Goal: Information Seeking & Learning: Learn about a topic

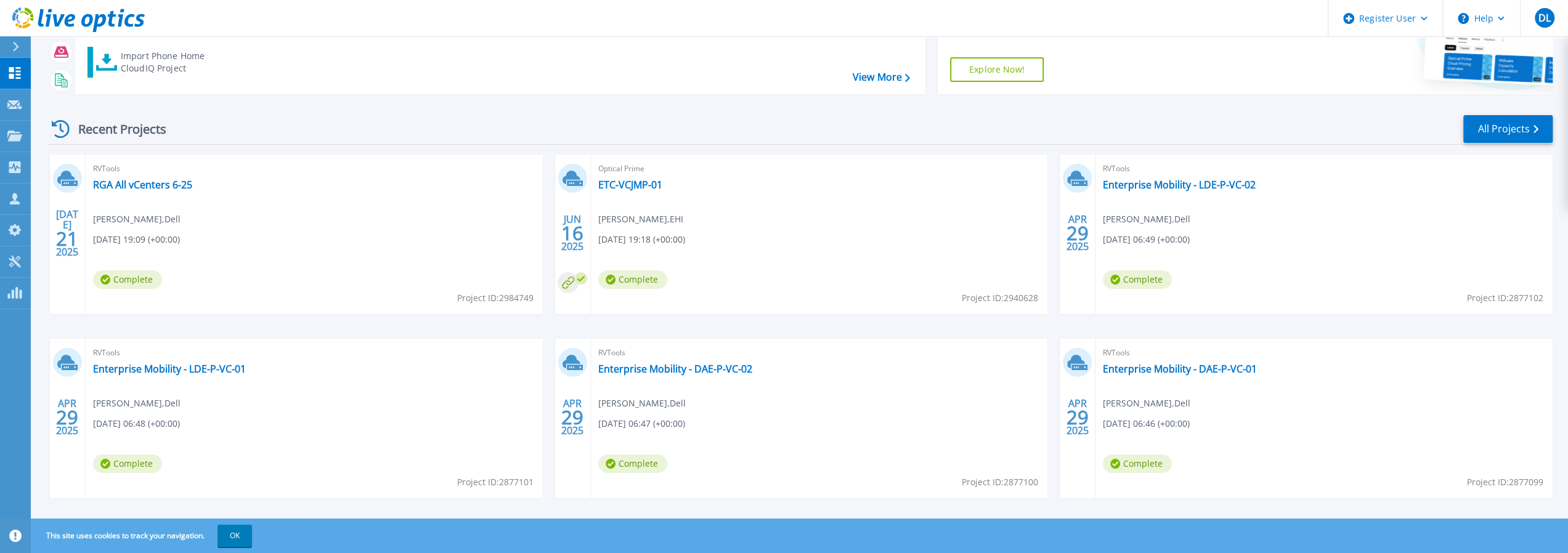
scroll to position [129, 0]
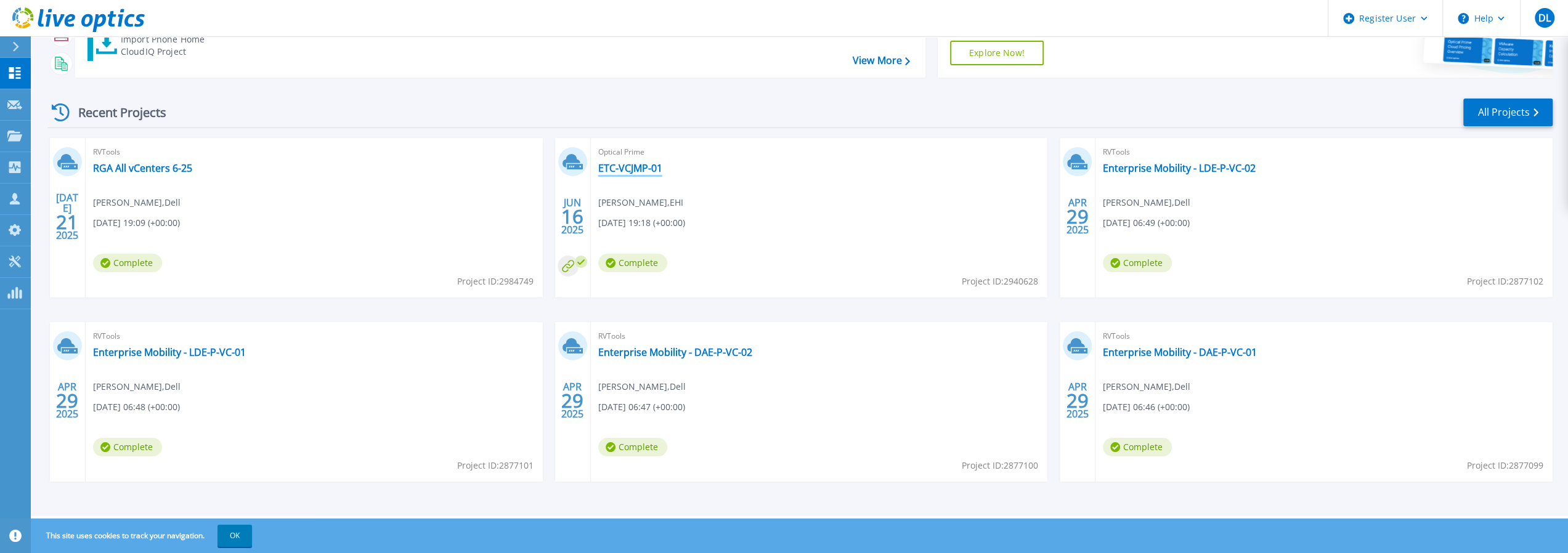
click at [638, 169] on link "ETC-VCJMP-01" at bounding box center [630, 168] width 64 height 13
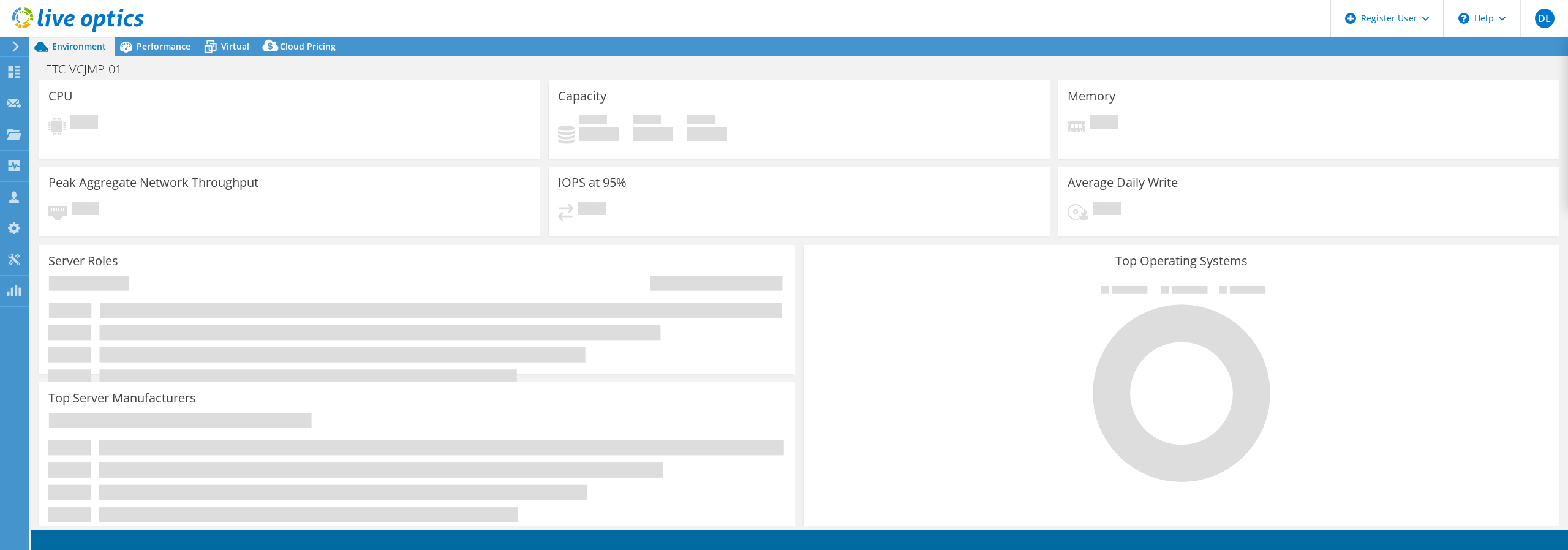
select select "USD"
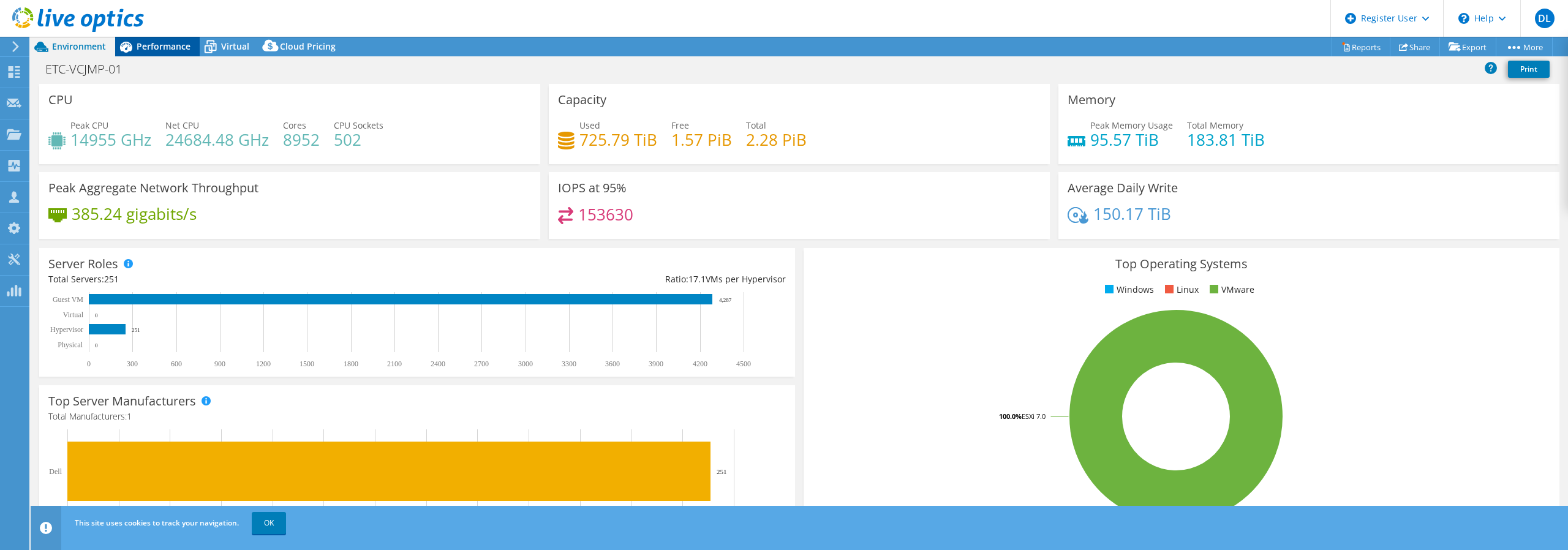
click at [164, 39] on div "Performance" at bounding box center [157, 46] width 84 height 19
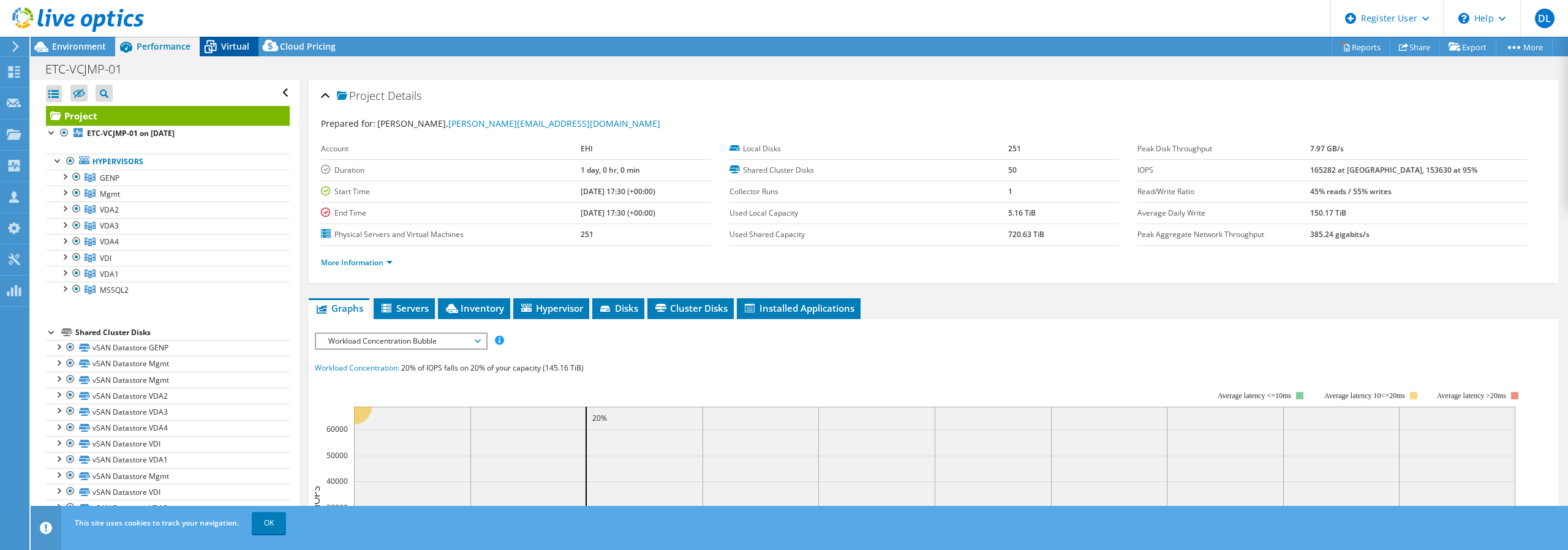
click at [233, 39] on div "Virtual" at bounding box center [229, 46] width 59 height 19
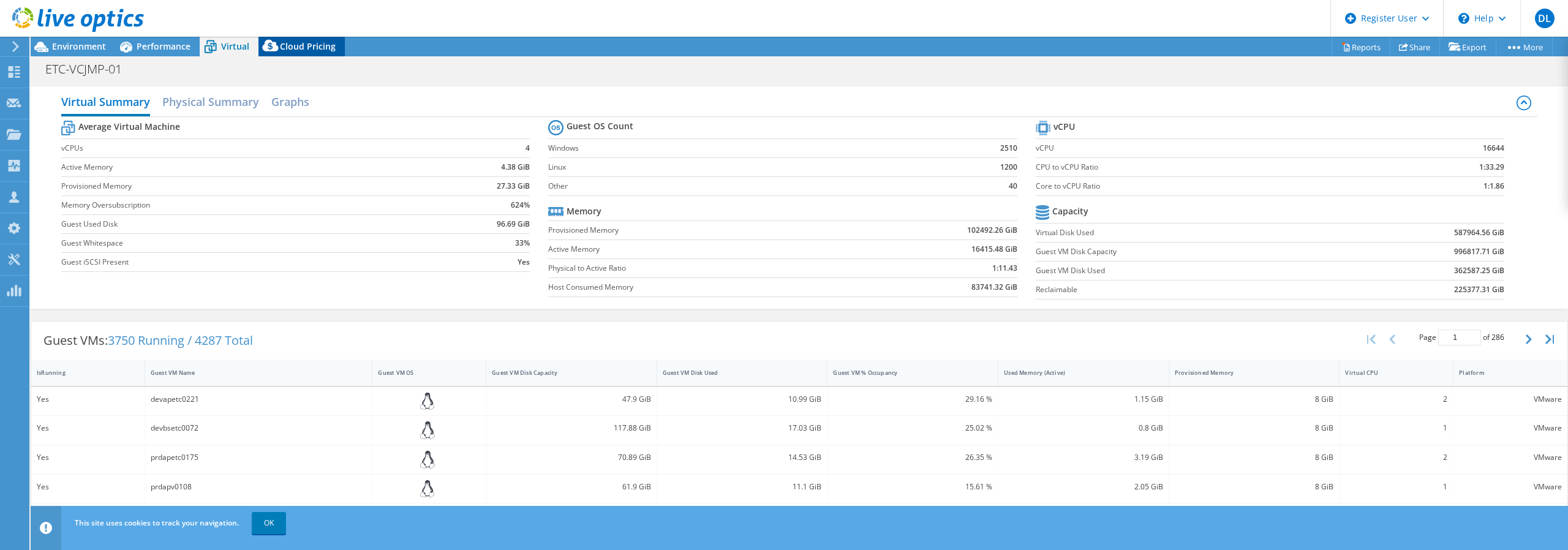
click at [299, 43] on span "Cloud Pricing" at bounding box center [307, 46] width 56 height 12
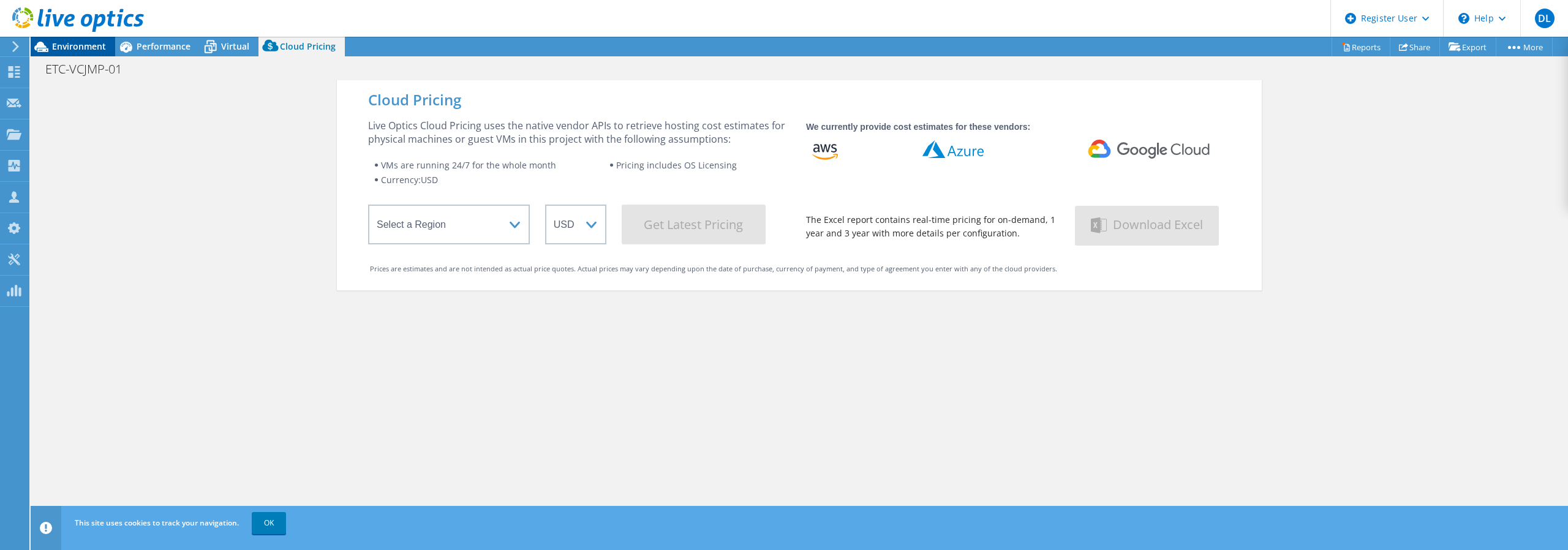
click at [70, 52] on div "Environment" at bounding box center [72, 46] width 84 height 19
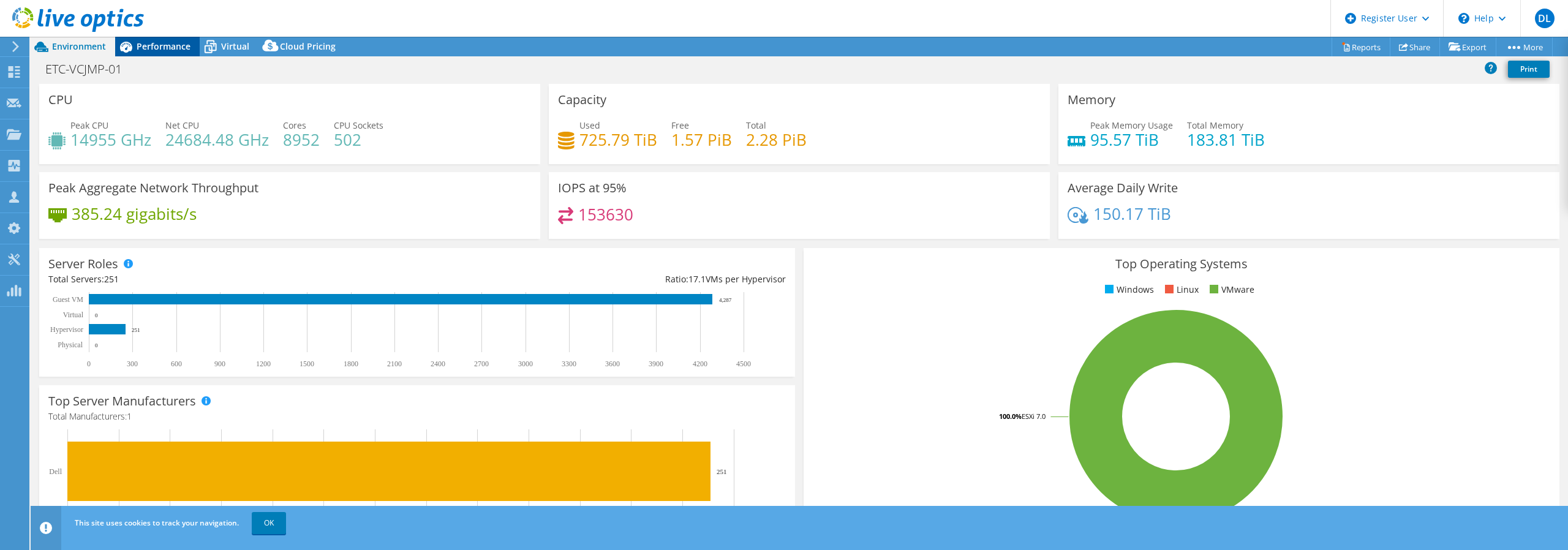
click at [166, 49] on span "Performance" at bounding box center [164, 46] width 54 height 12
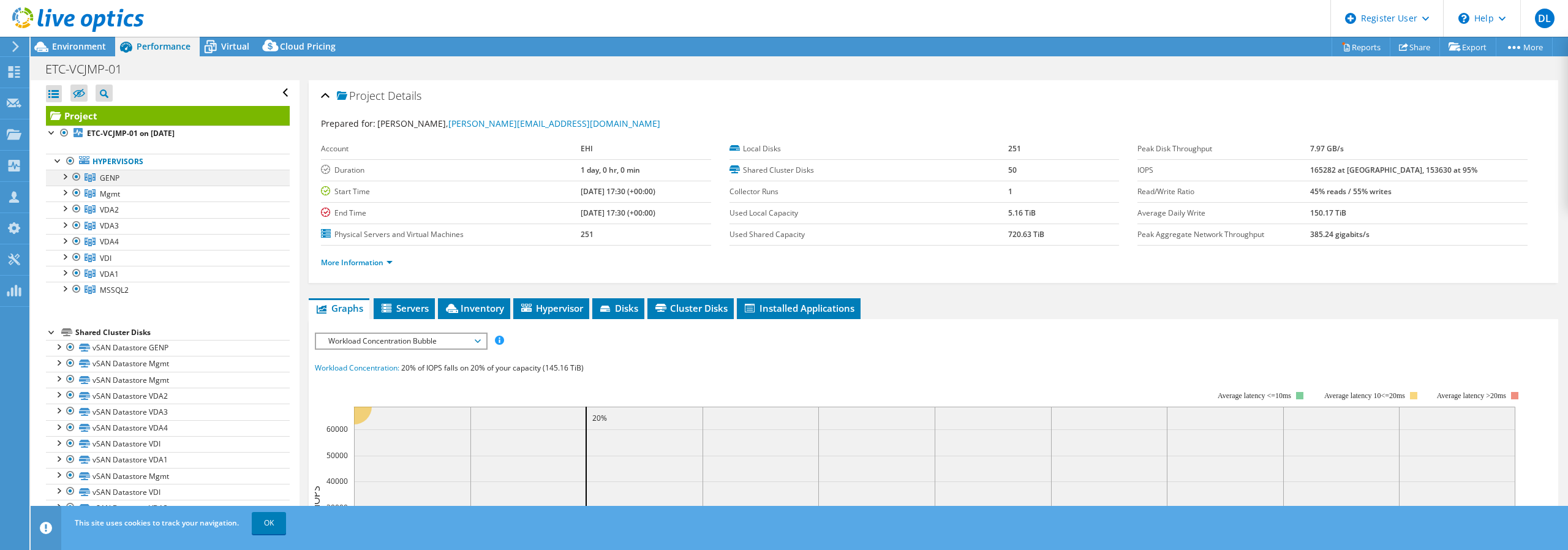
click at [65, 180] on div at bounding box center [64, 176] width 12 height 12
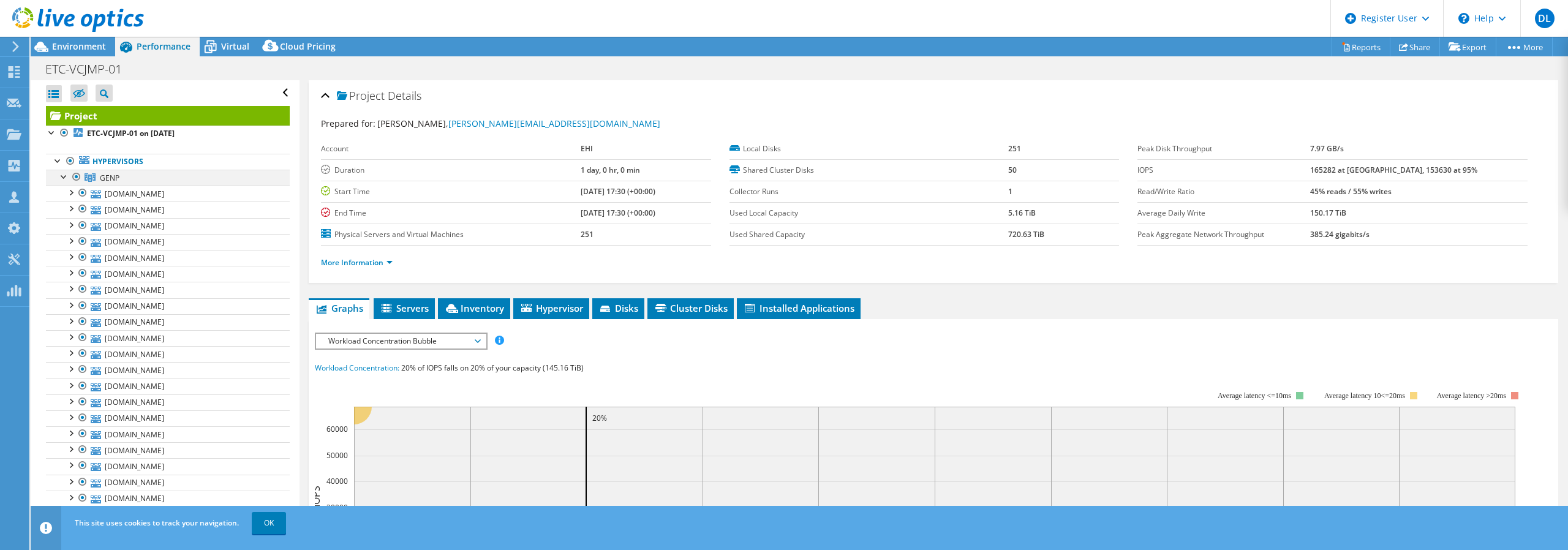
click at [65, 180] on div at bounding box center [64, 176] width 12 height 12
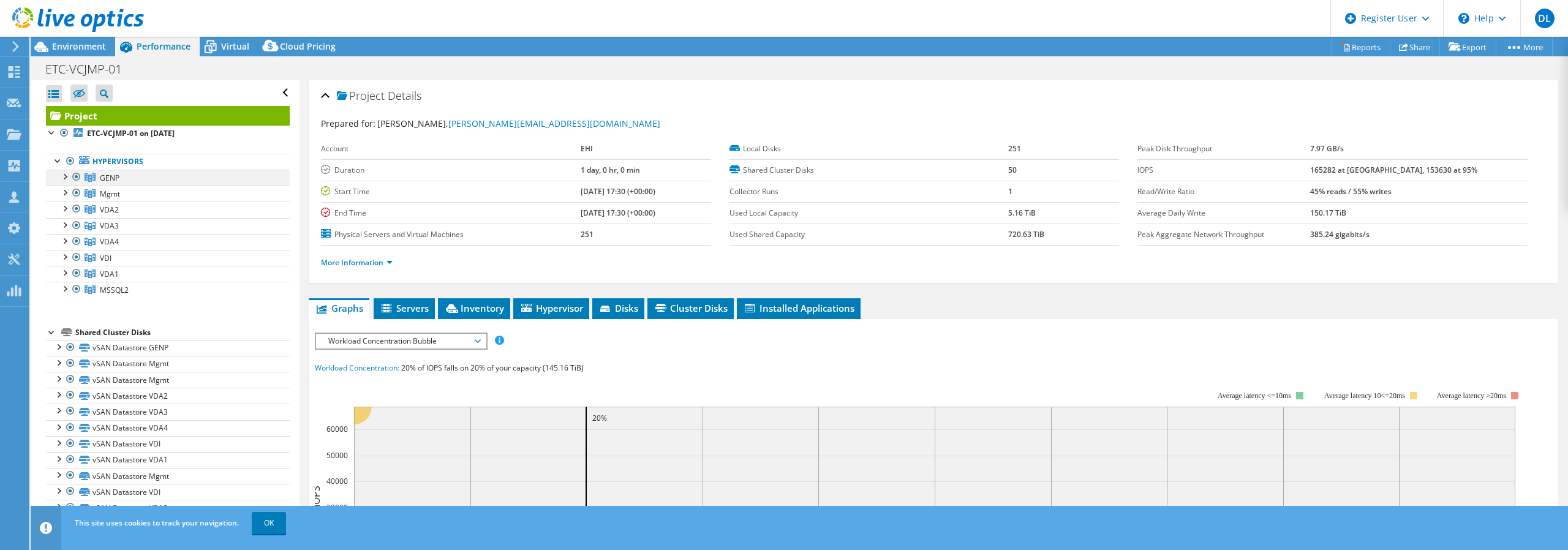
click at [62, 174] on div at bounding box center [64, 176] width 12 height 12
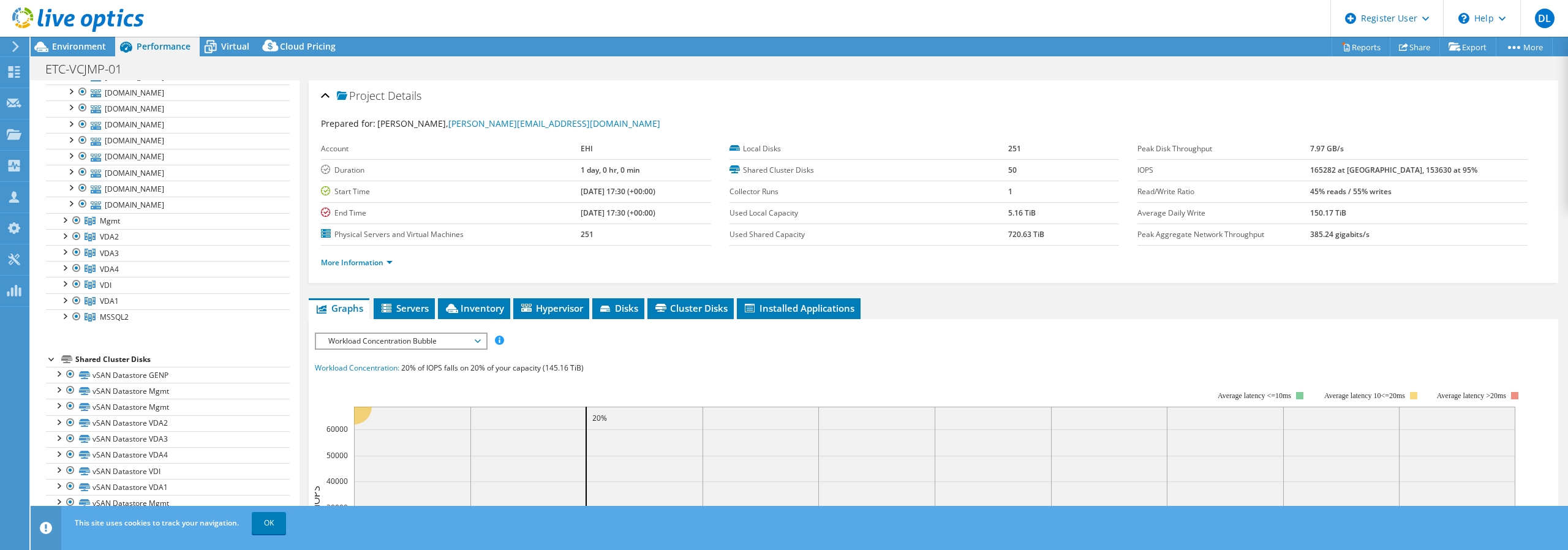
scroll to position [524, 0]
click at [65, 207] on div at bounding box center [64, 214] width 12 height 12
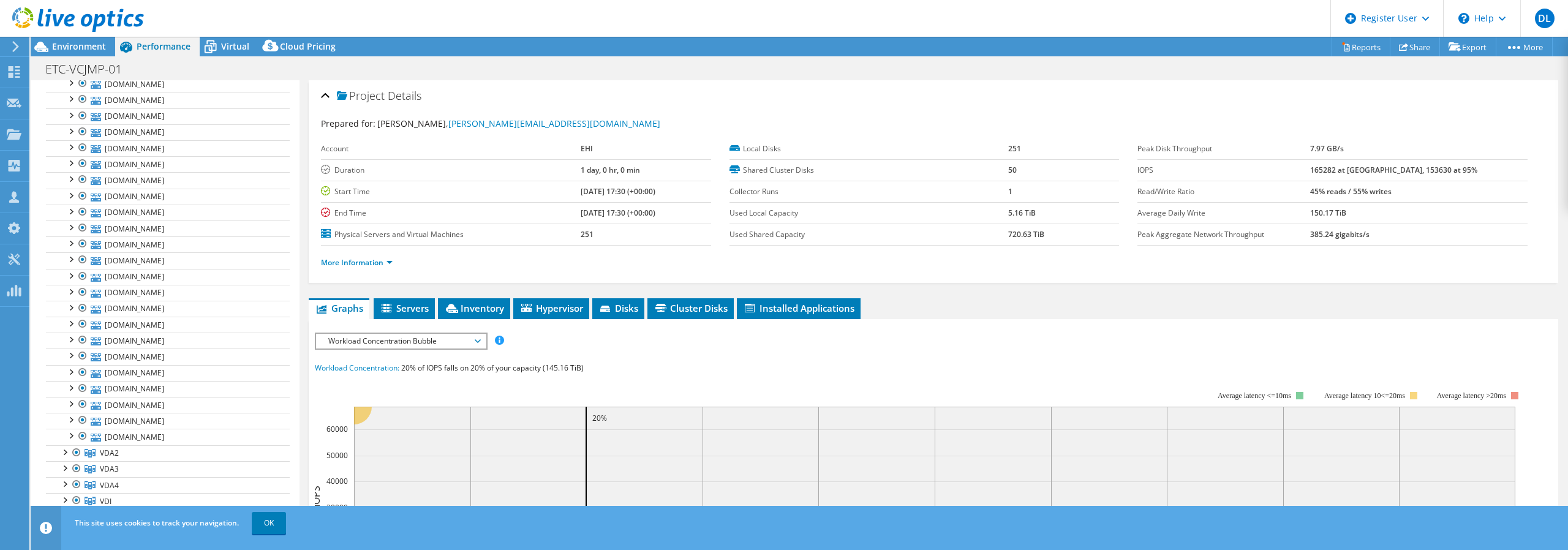
scroll to position [1199, 0]
click at [67, 383] on div at bounding box center [64, 390] width 12 height 12
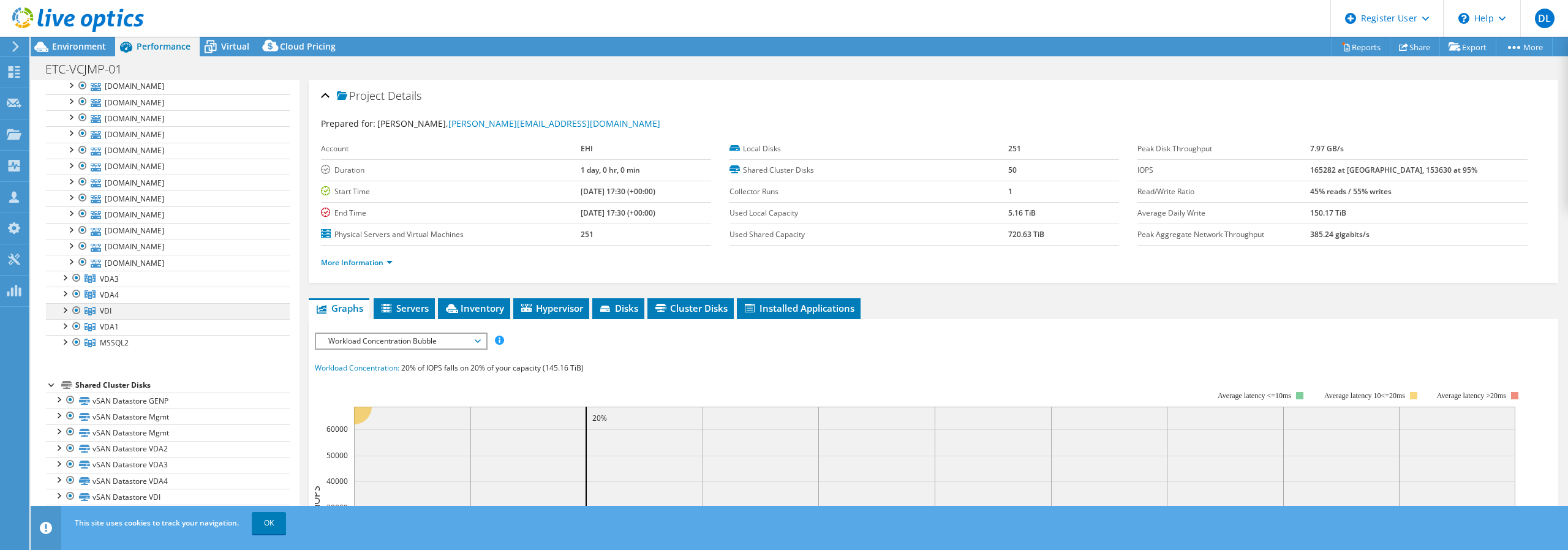
click at [66, 303] on div at bounding box center [64, 310] width 12 height 12
click at [66, 287] on div at bounding box center [64, 293] width 12 height 12
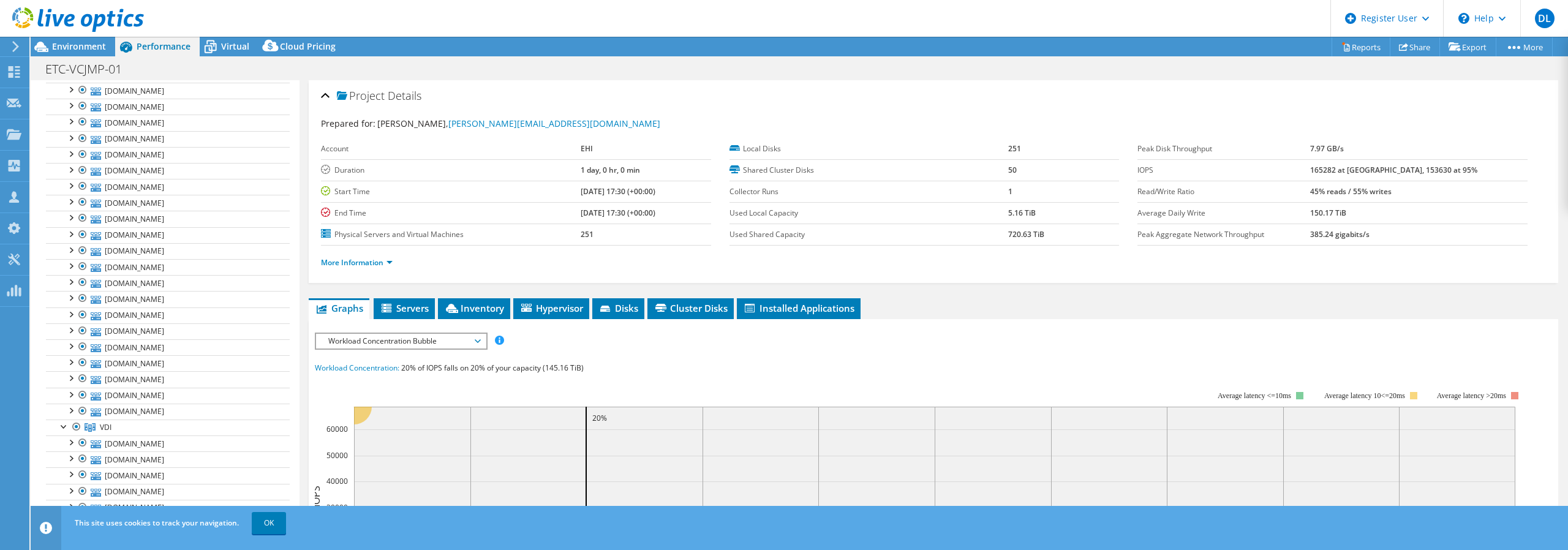
scroll to position [2669, 0]
click at [66, 501] on div at bounding box center [64, 508] width 12 height 12
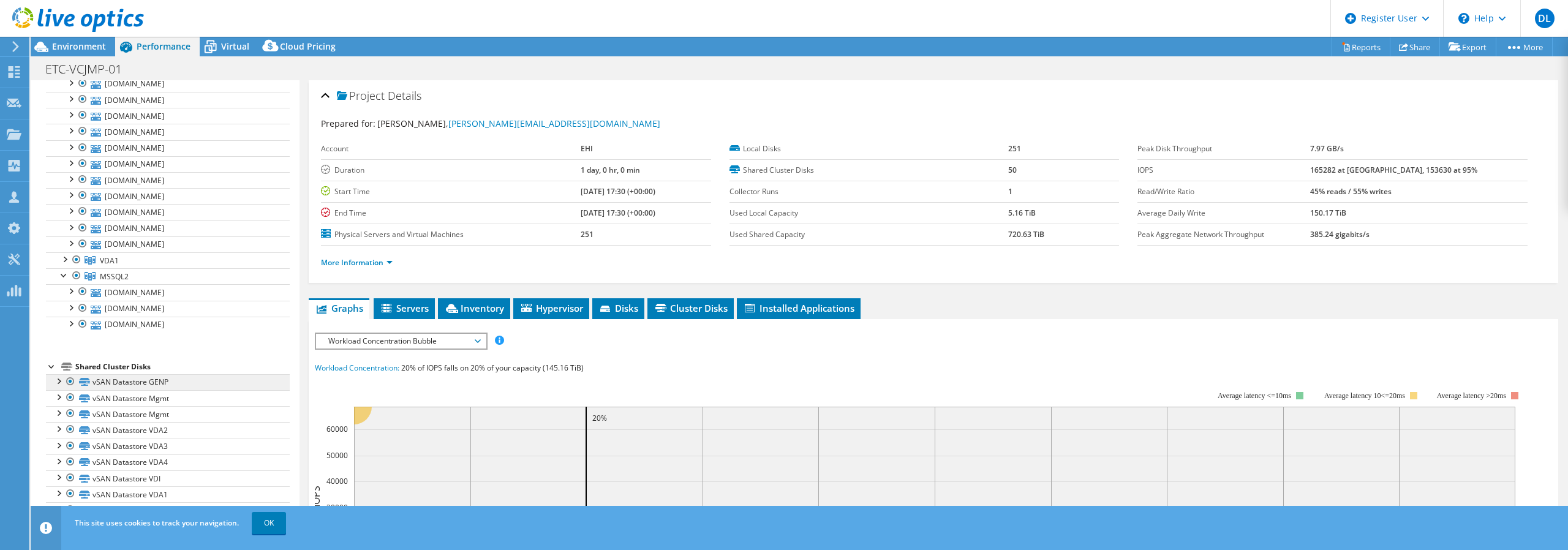
scroll to position [2852, 0]
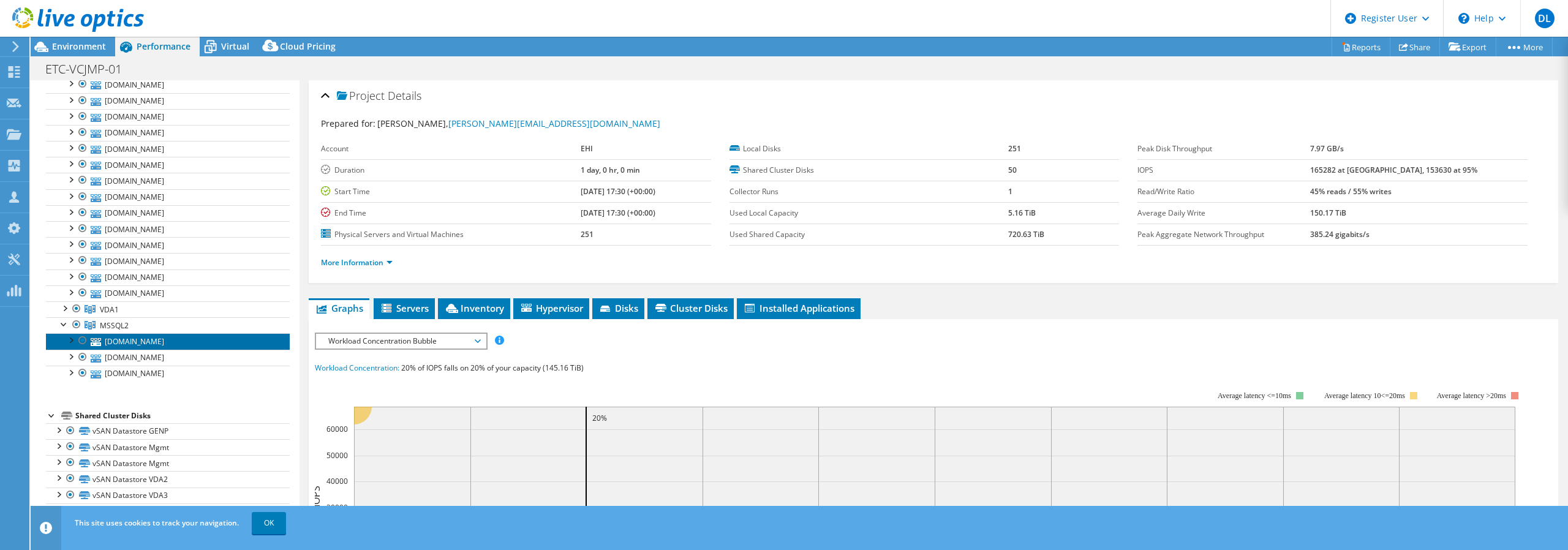
click at [177, 333] on link "[DOMAIN_NAME]" at bounding box center [168, 341] width 244 height 16
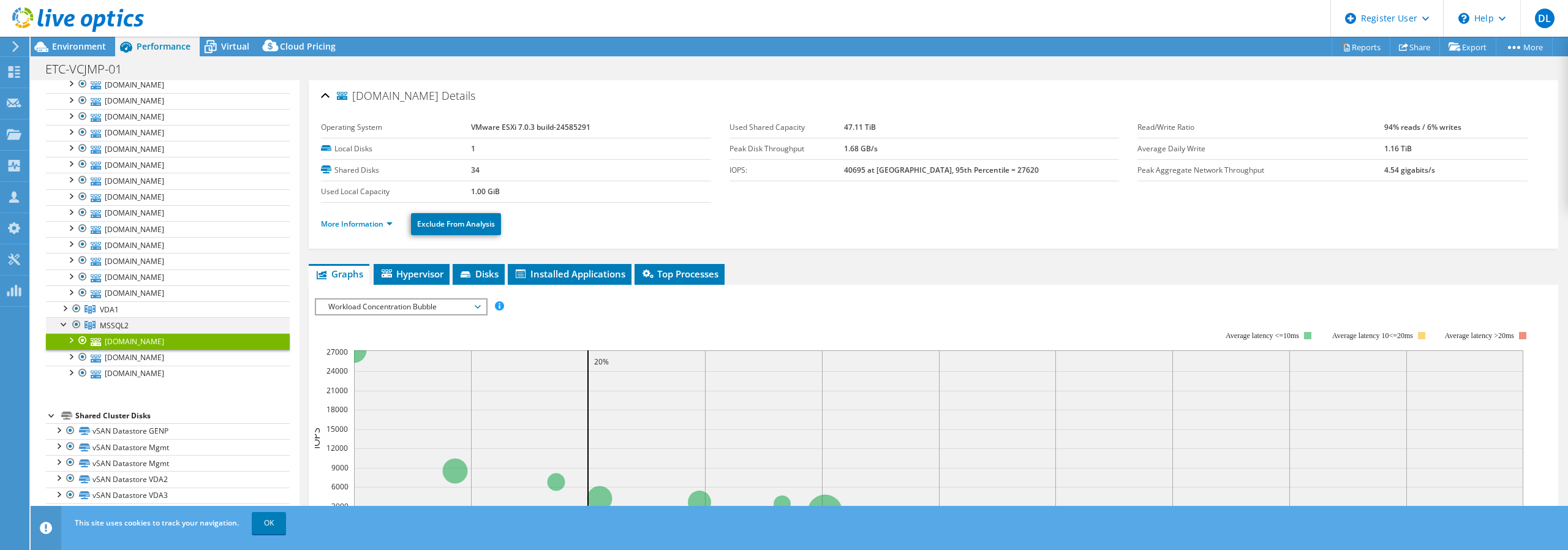
click at [61, 317] on div at bounding box center [64, 323] width 12 height 12
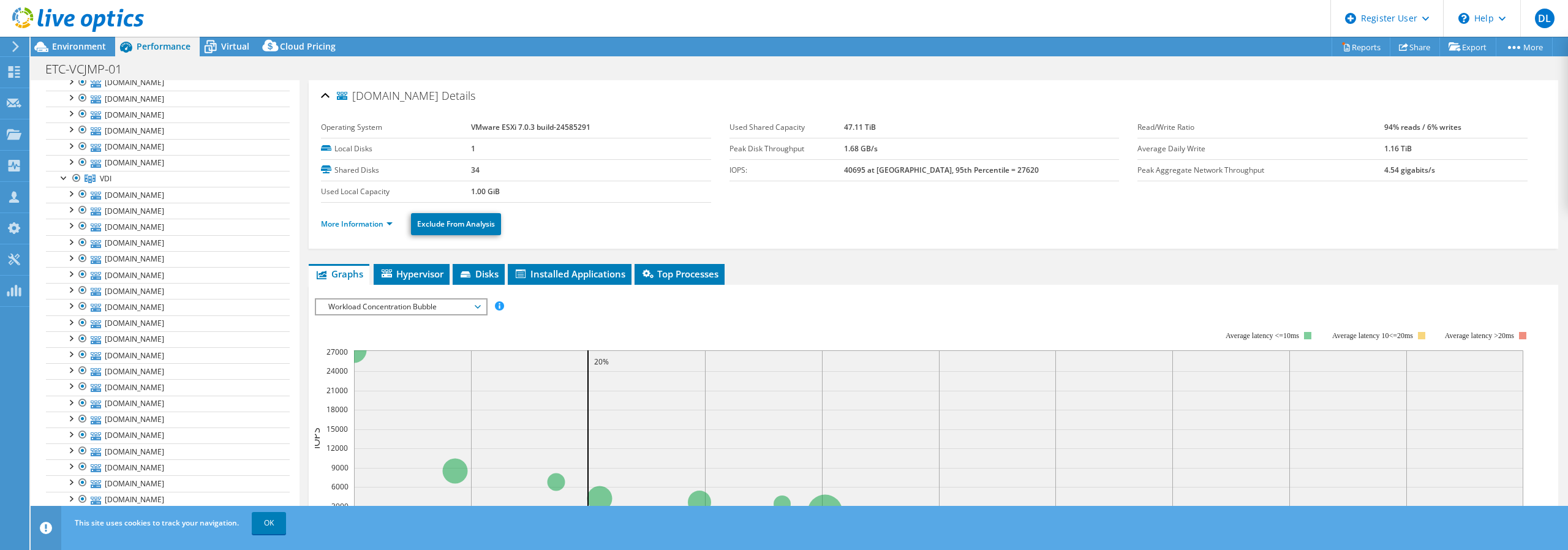
scroll to position [2423, 0]
drag, startPoint x: 61, startPoint y: 272, endPoint x: 114, endPoint y: 303, distance: 61.4
click at [61, 297] on div at bounding box center [64, 303] width 12 height 12
click at [62, 225] on div at bounding box center [64, 232] width 12 height 12
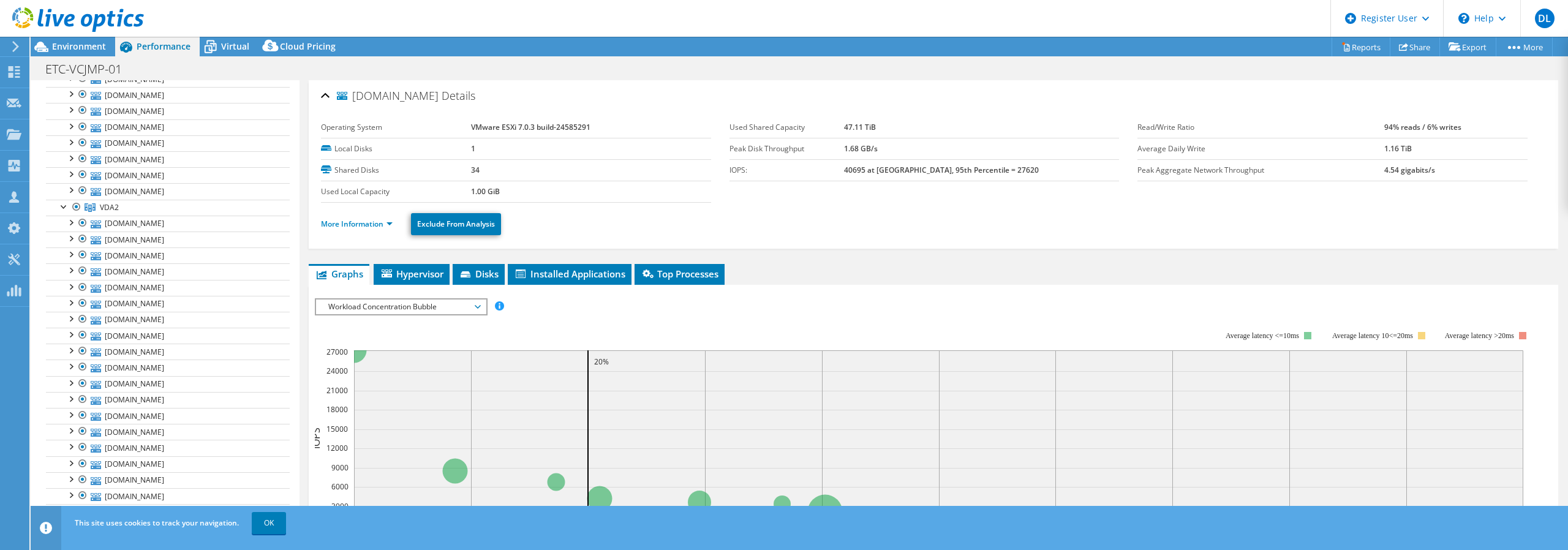
scroll to position [1199, 0]
click at [64, 383] on div at bounding box center [64, 390] width 12 height 12
click at [63, 148] on div at bounding box center [64, 152] width 12 height 12
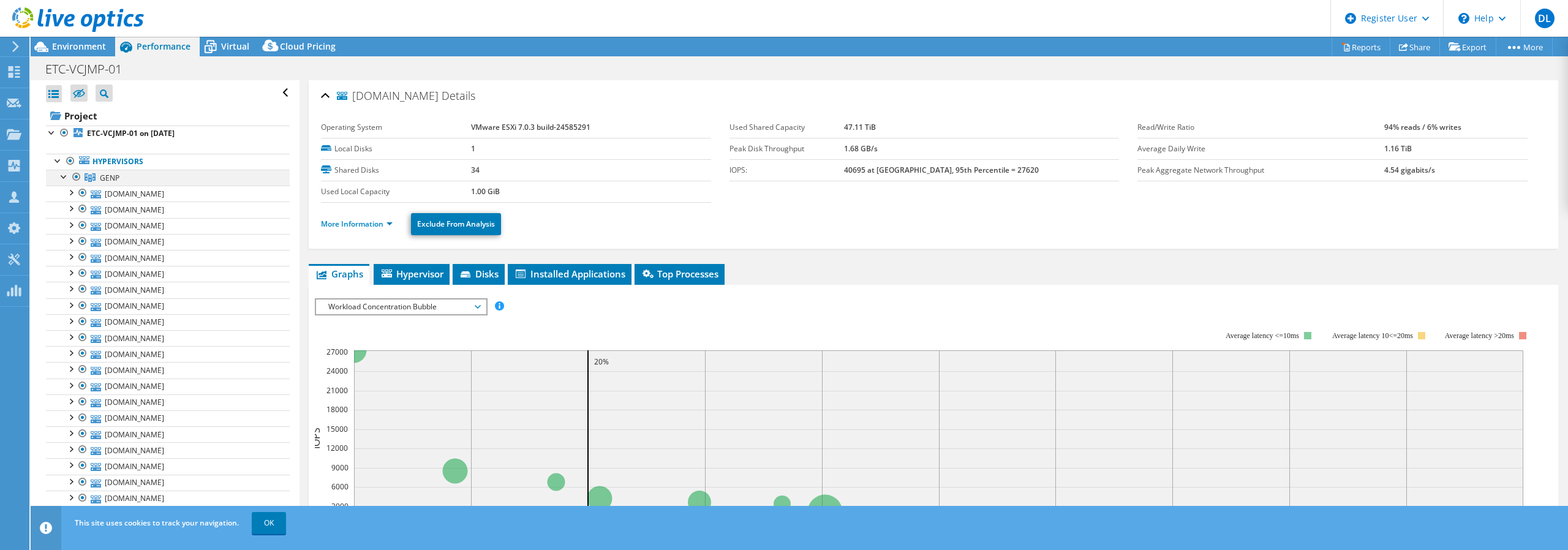
click at [68, 180] on div at bounding box center [64, 176] width 12 height 12
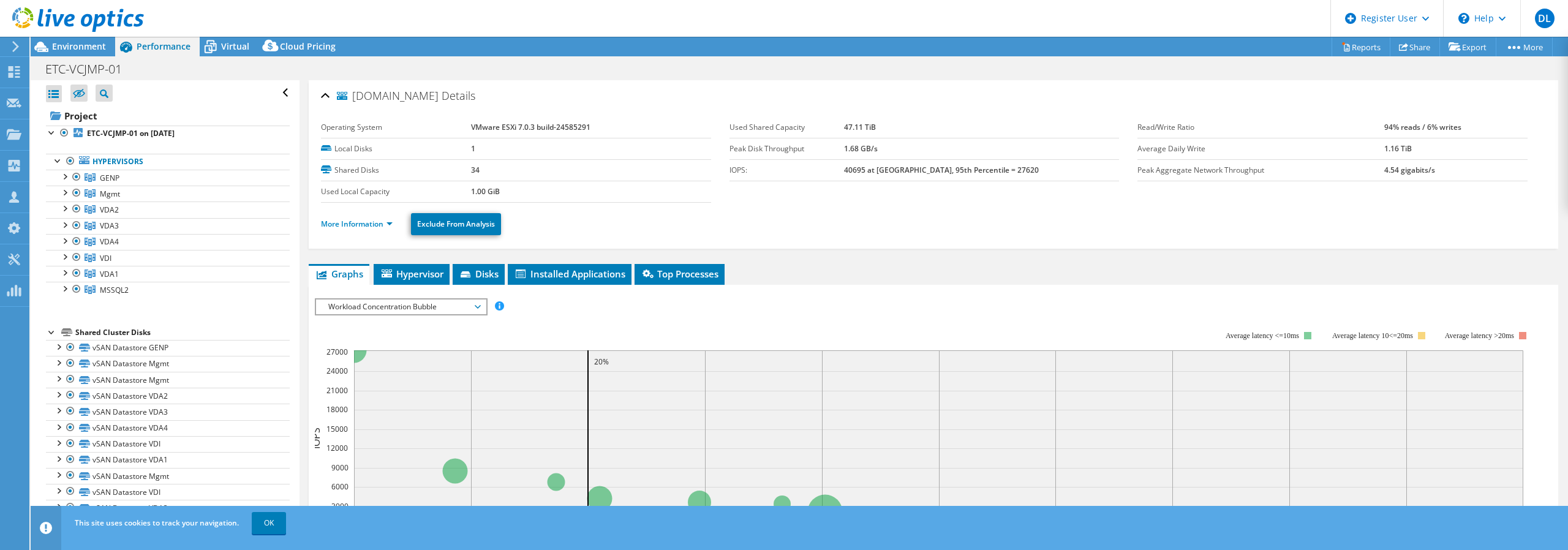
scroll to position [282, 0]
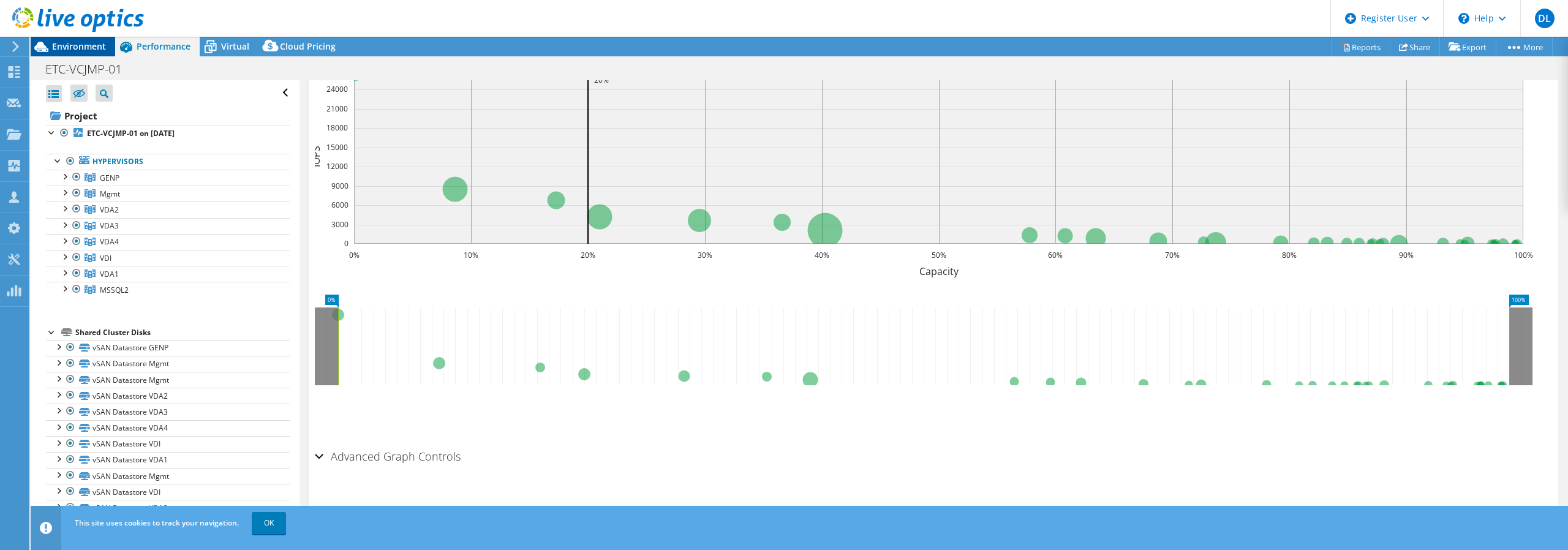
click at [65, 47] on span "Environment" at bounding box center [79, 46] width 54 height 12
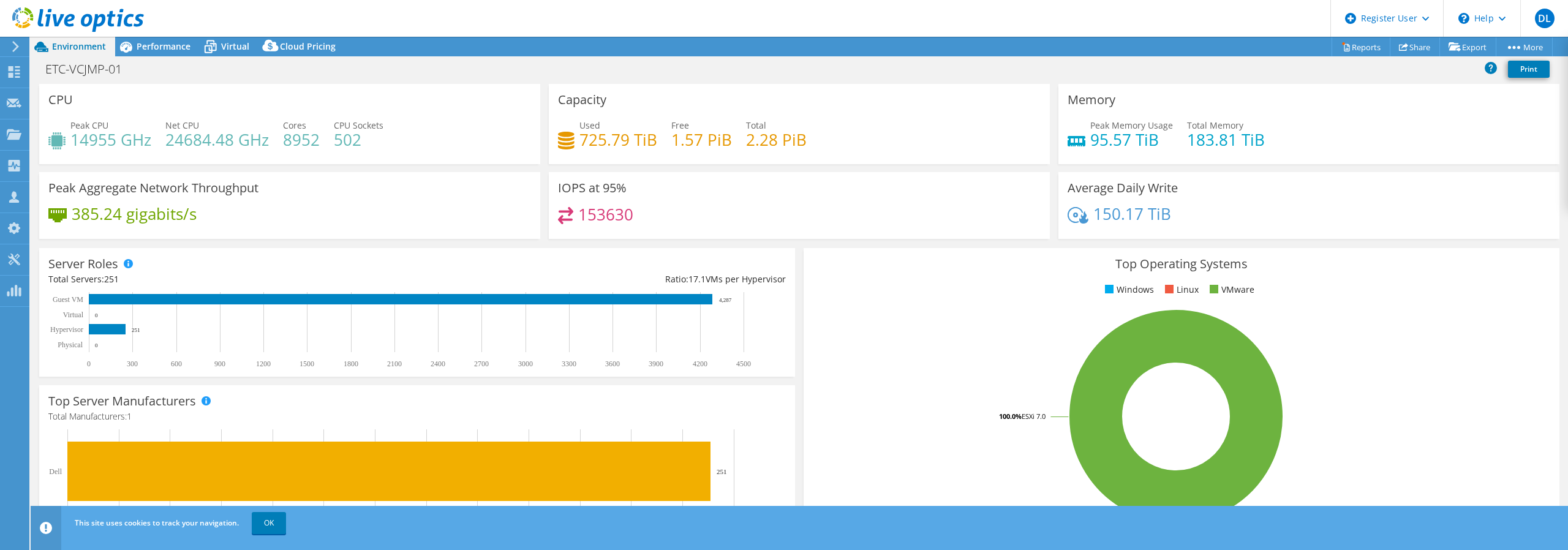
scroll to position [267, 0]
